Goal: Transaction & Acquisition: Purchase product/service

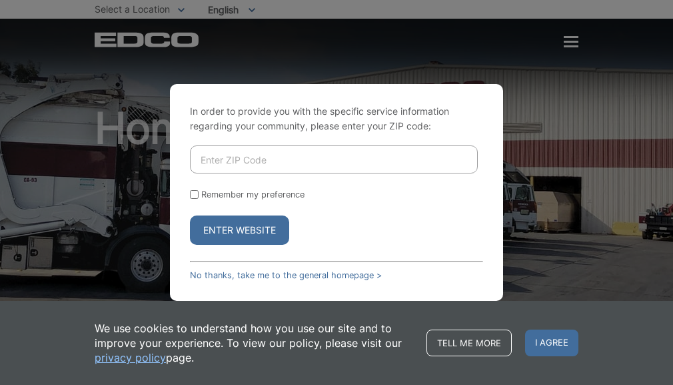
click at [217, 162] on input "Enter ZIP Code" at bounding box center [334, 159] width 288 height 28
type input "92026"
click at [220, 227] on button "Enter Website" at bounding box center [239, 229] width 99 height 29
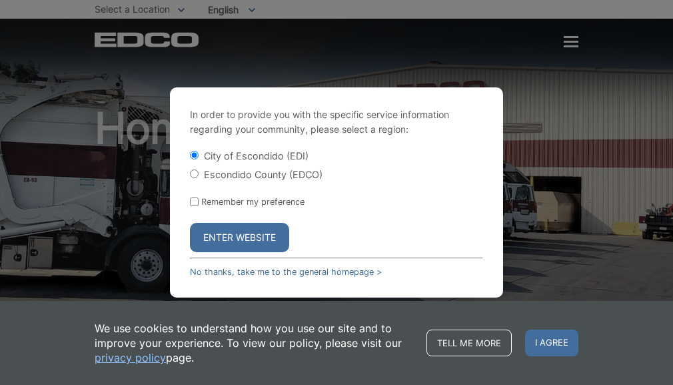
click at [193, 176] on input "Escondido County (EDCO)" at bounding box center [194, 173] width 9 height 9
radio input "true"
click at [241, 232] on button "Enter Website" at bounding box center [239, 237] width 99 height 29
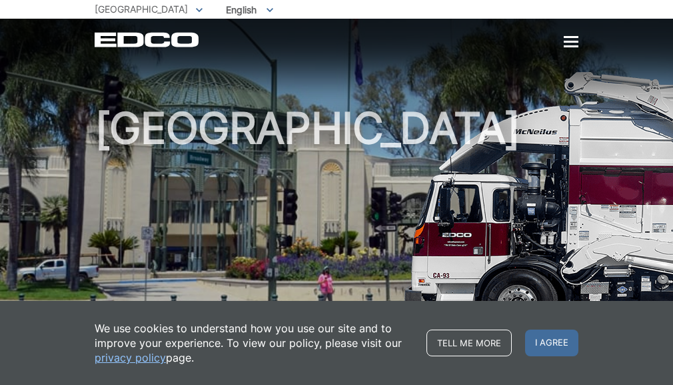
drag, startPoint x: 554, startPoint y: 339, endPoint x: 425, endPoint y: 281, distance: 141.1
click at [553, 339] on span "I agree" at bounding box center [551, 342] width 53 height 27
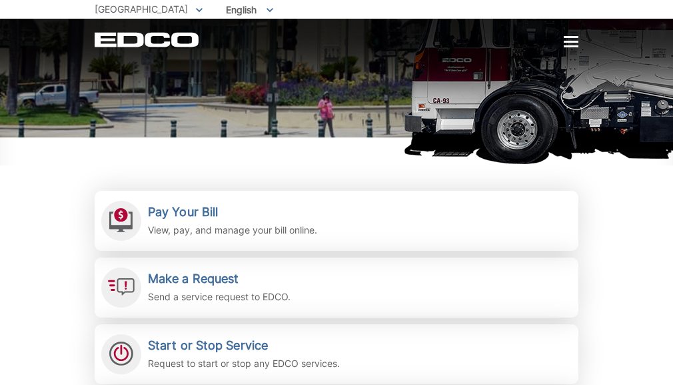
scroll to position [175, 0]
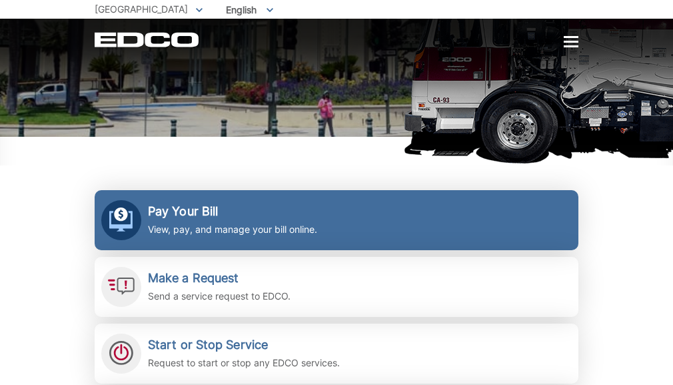
click at [184, 217] on h2 "Pay Your Bill" at bounding box center [232, 211] width 169 height 15
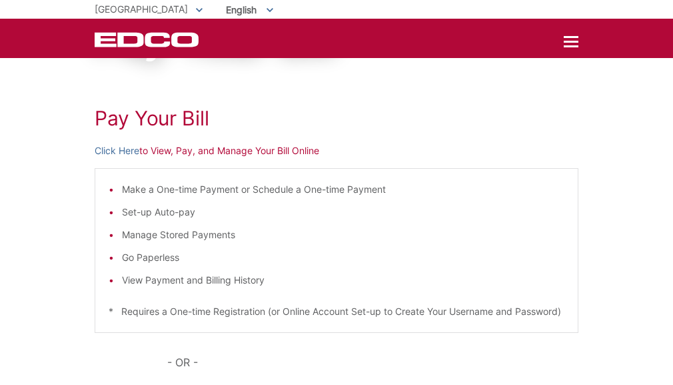
scroll to position [112, 0]
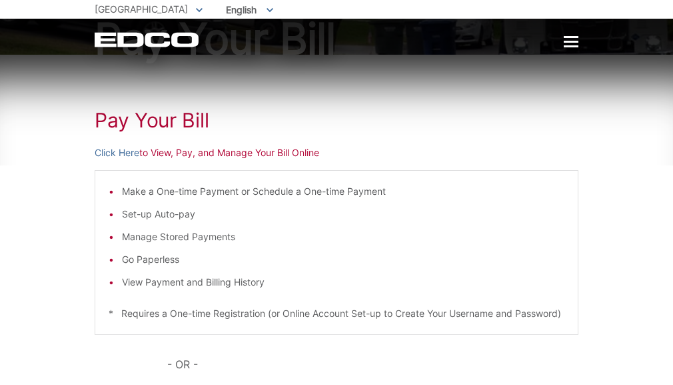
click at [220, 155] on p "Click Here to View, Pay, and Manage Your Bill Online" at bounding box center [337, 152] width 484 height 15
click at [121, 154] on link "Click Here" at bounding box center [117, 152] width 45 height 15
click at [567, 43] on div at bounding box center [571, 42] width 15 height 11
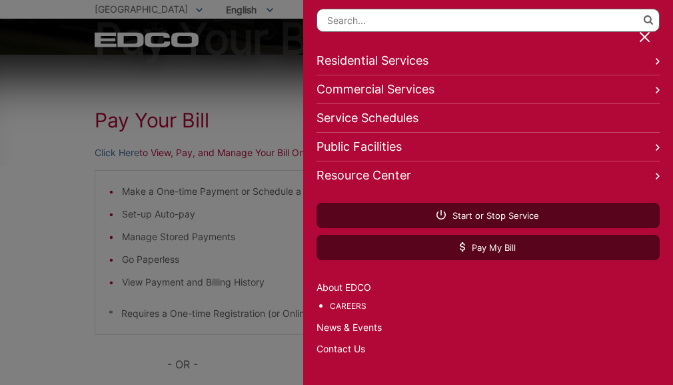
scroll to position [51, 0]
click at [640, 36] on div at bounding box center [646, 38] width 19 height 19
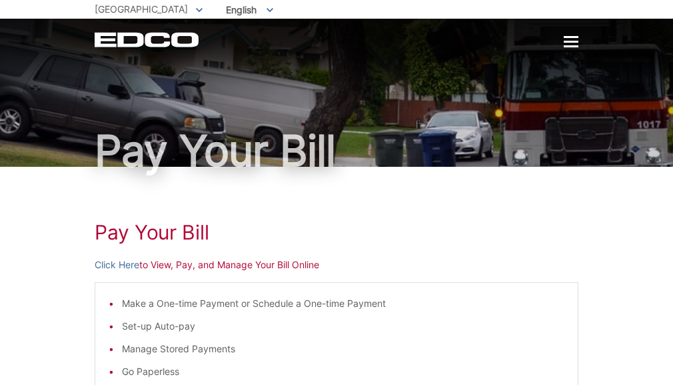
scroll to position [0, 0]
